Goal: Information Seeking & Learning: Check status

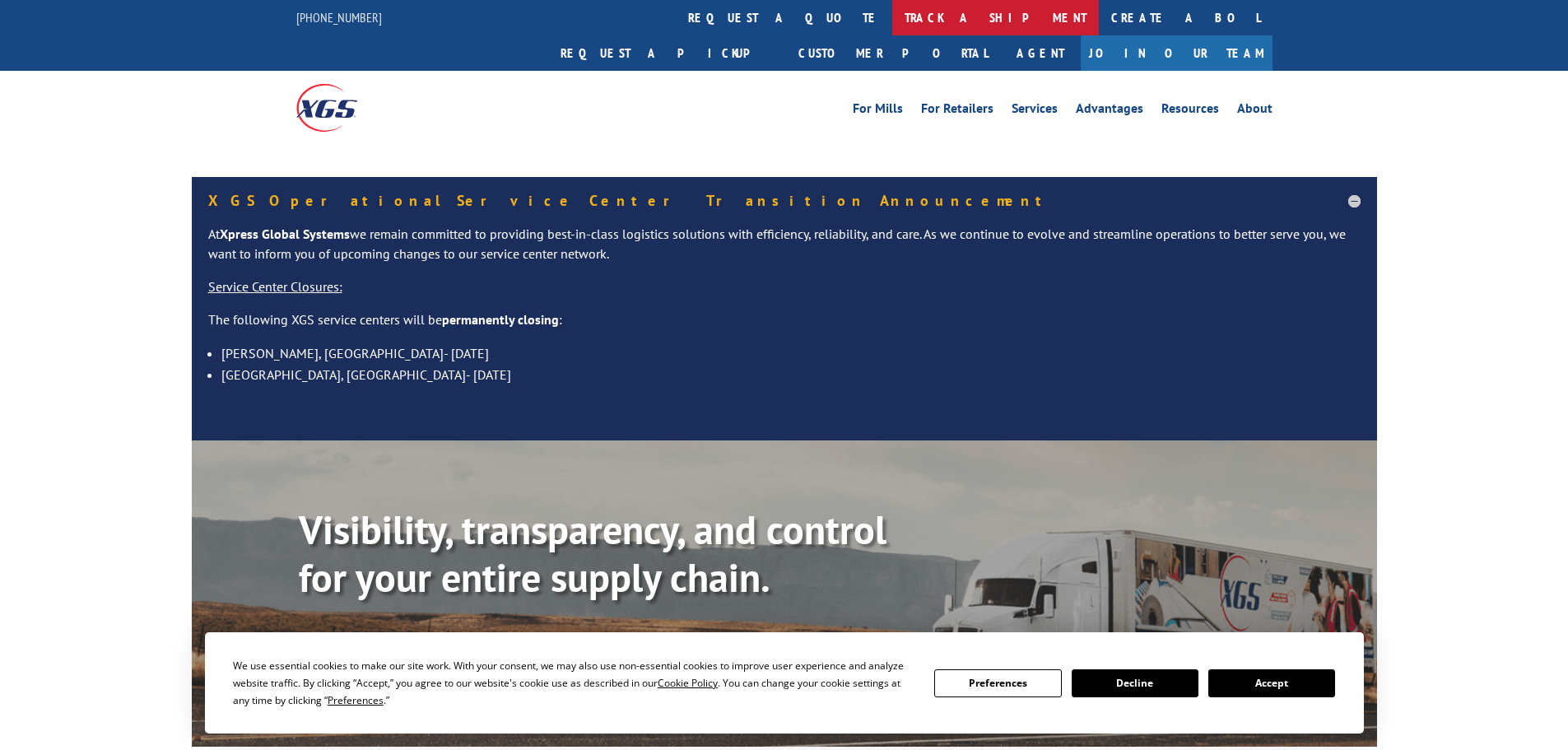
click at [893, 22] on link "track a shipment" at bounding box center [996, 18] width 206 height 35
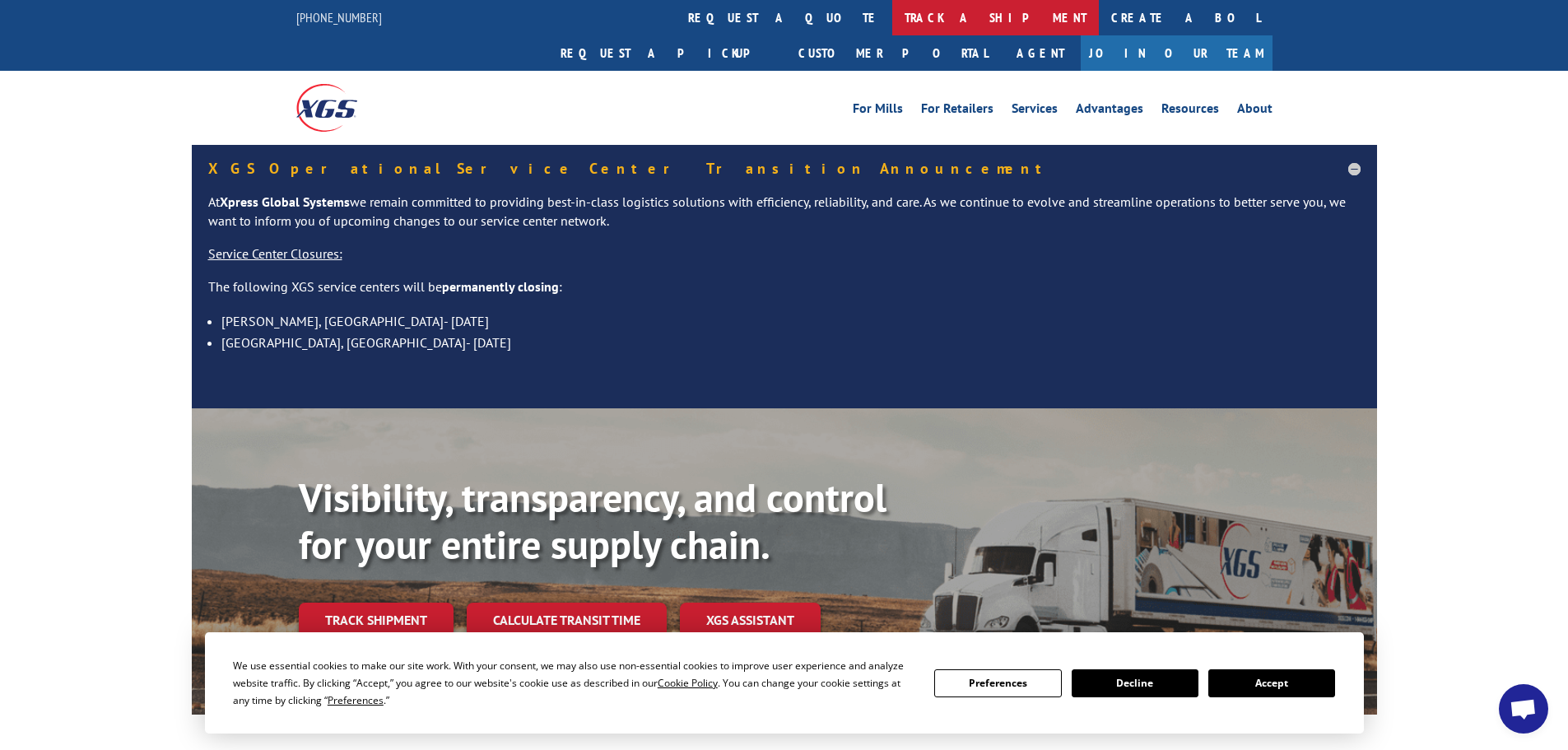
click at [893, 18] on link "track a shipment" at bounding box center [996, 18] width 206 height 35
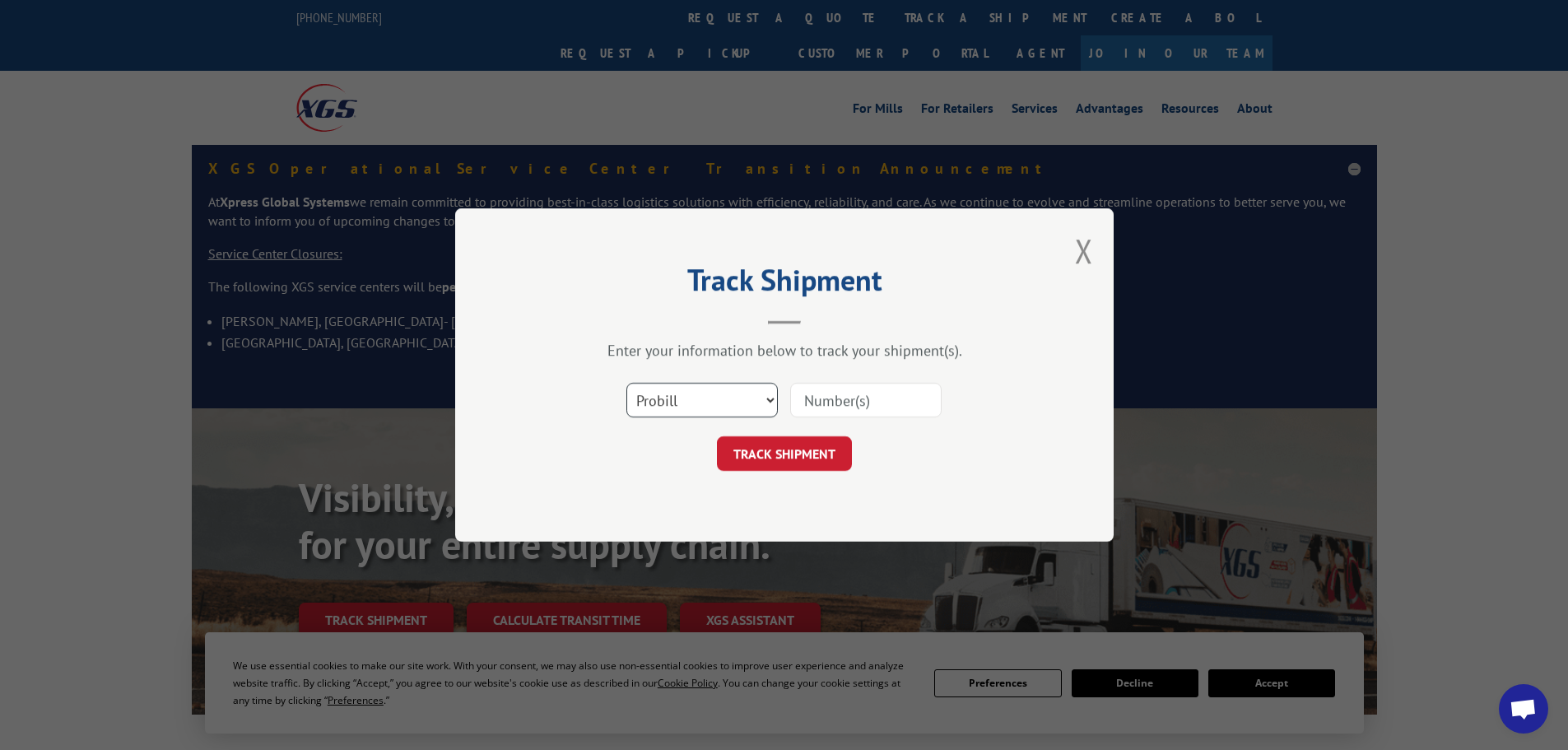
click at [712, 404] on select "Select category... Probill BOL PO" at bounding box center [701, 400] width 151 height 34
select select "bol"
click at [626, 383] on select "Select category... Probill BOL PO" at bounding box center [701, 400] width 151 height 34
click at [832, 406] on input at bounding box center [866, 400] width 151 height 34
paste input "5072064"
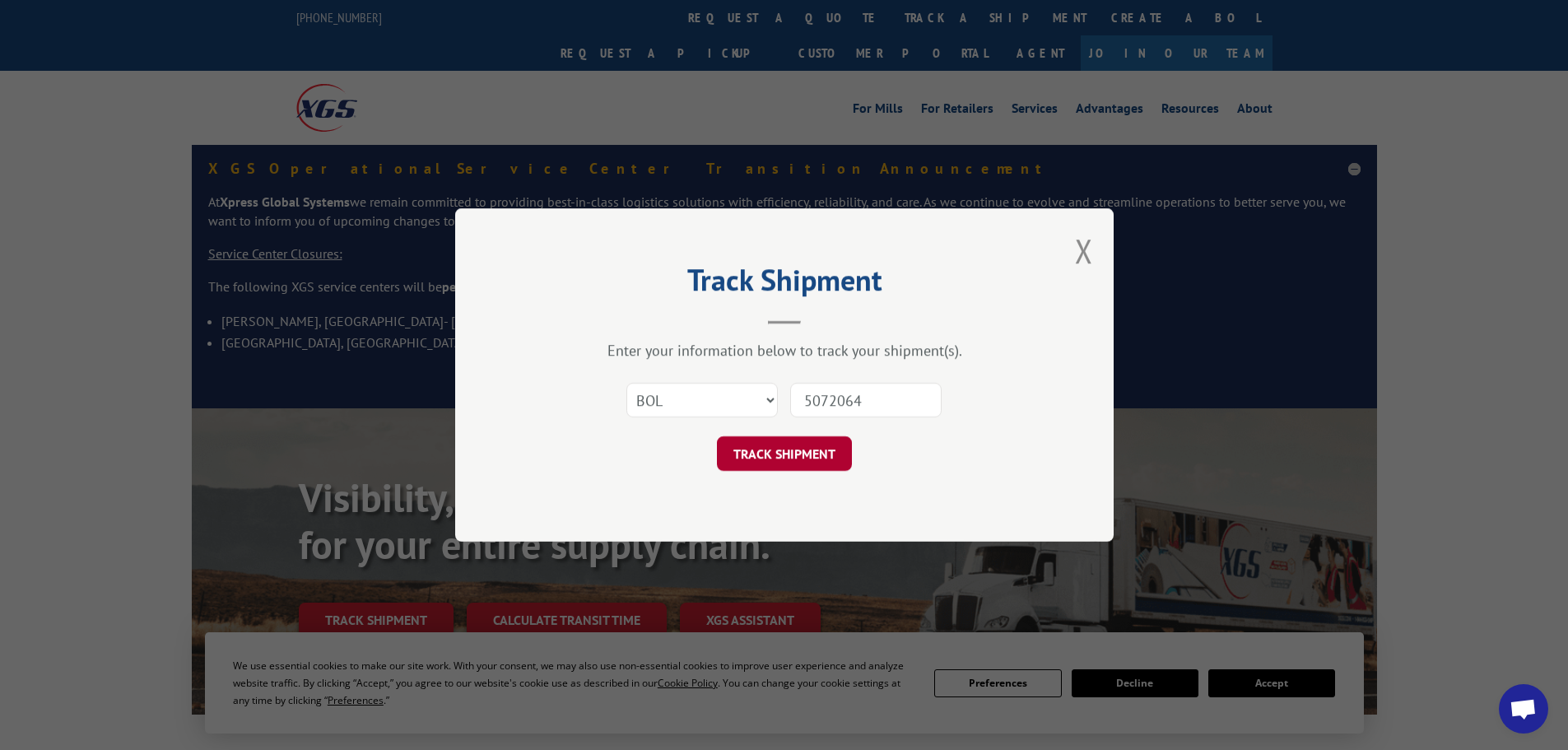
type input "5072064"
click at [813, 457] on button "TRACK SHIPMENT" at bounding box center [784, 454] width 135 height 34
